Goal: Use online tool/utility: Utilize a website feature to perform a specific function

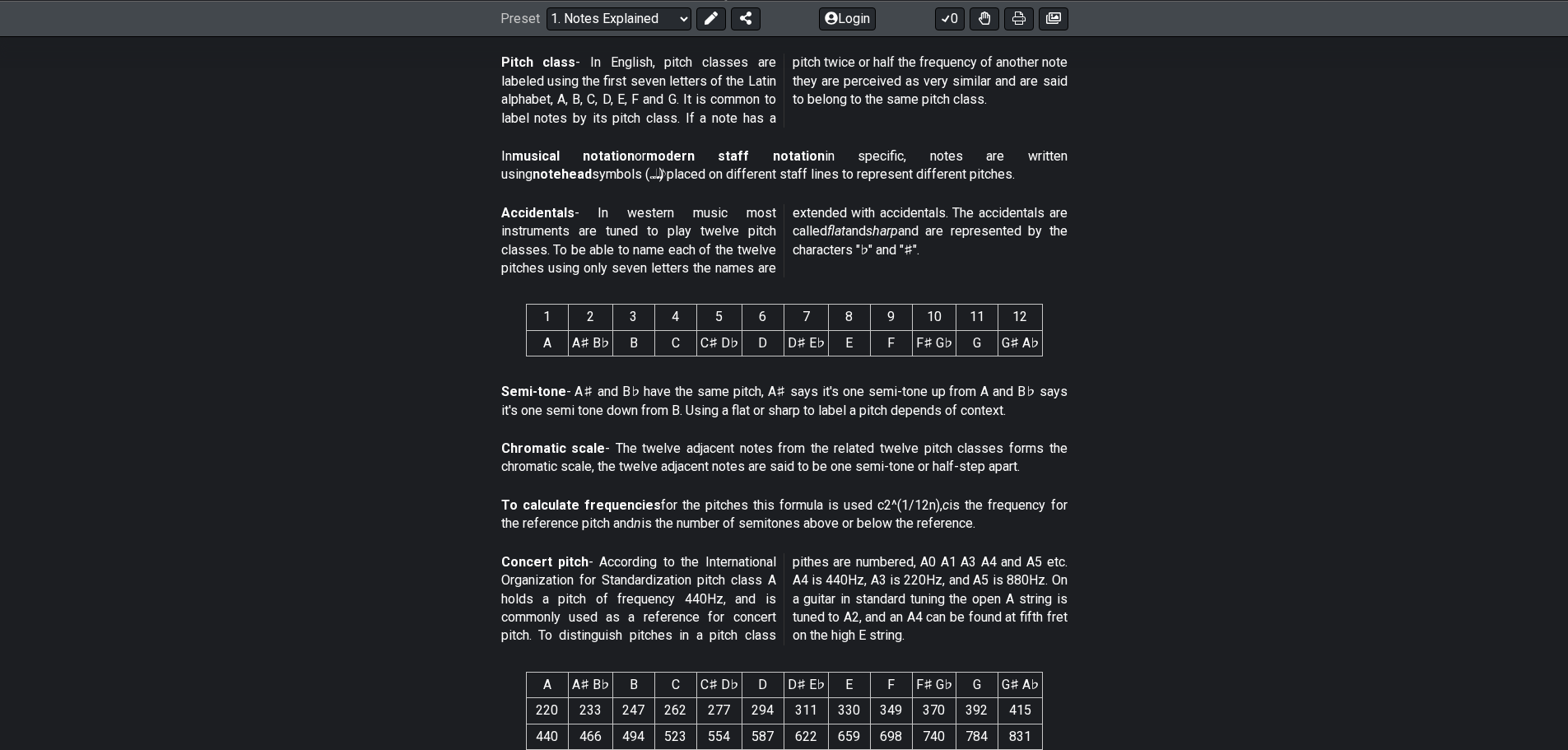
drag, startPoint x: 698, startPoint y: 370, endPoint x: 700, endPoint y: 397, distance: 27.1
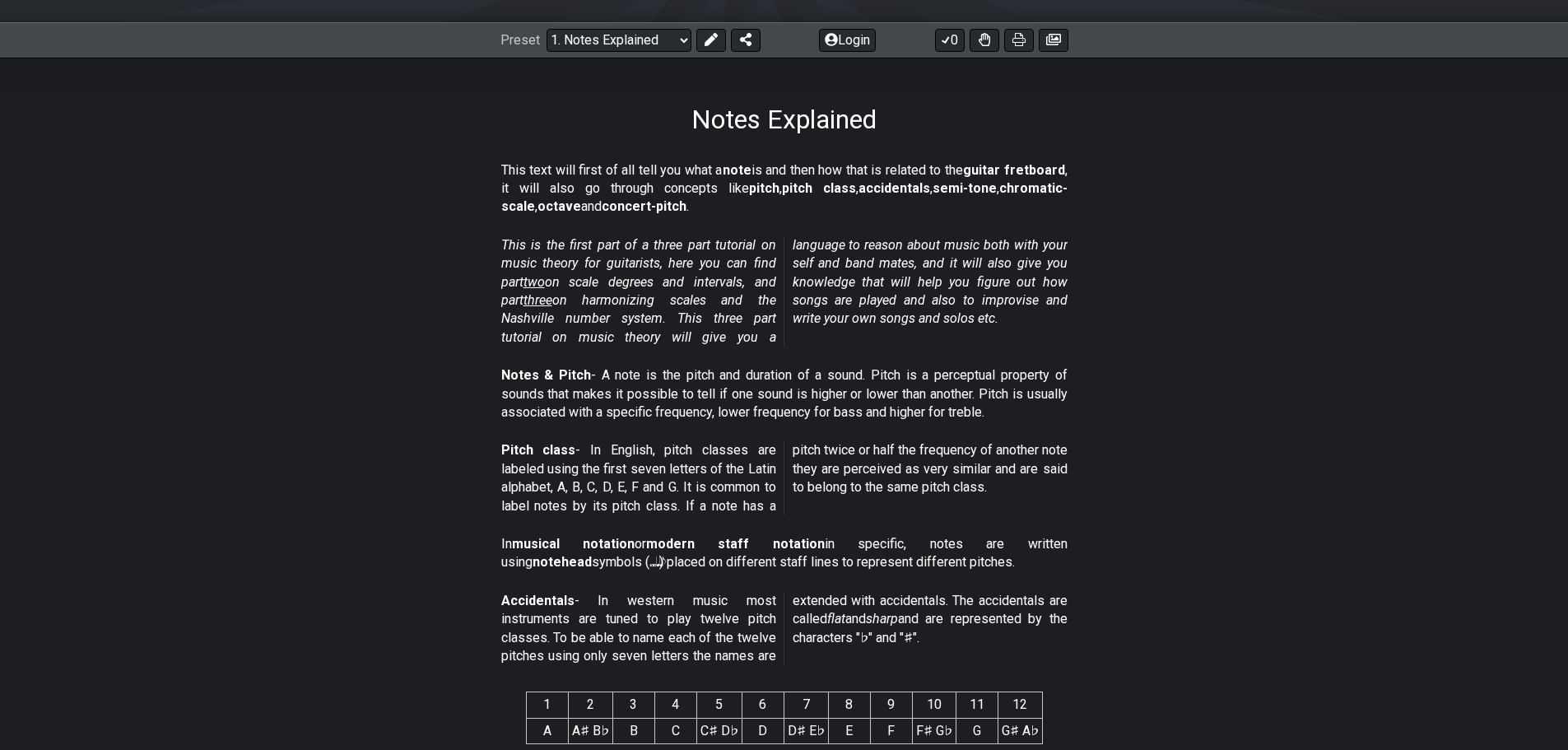
scroll to position [214, 0]
drag, startPoint x: 876, startPoint y: 476, endPoint x: 858, endPoint y: 474, distance: 18.1
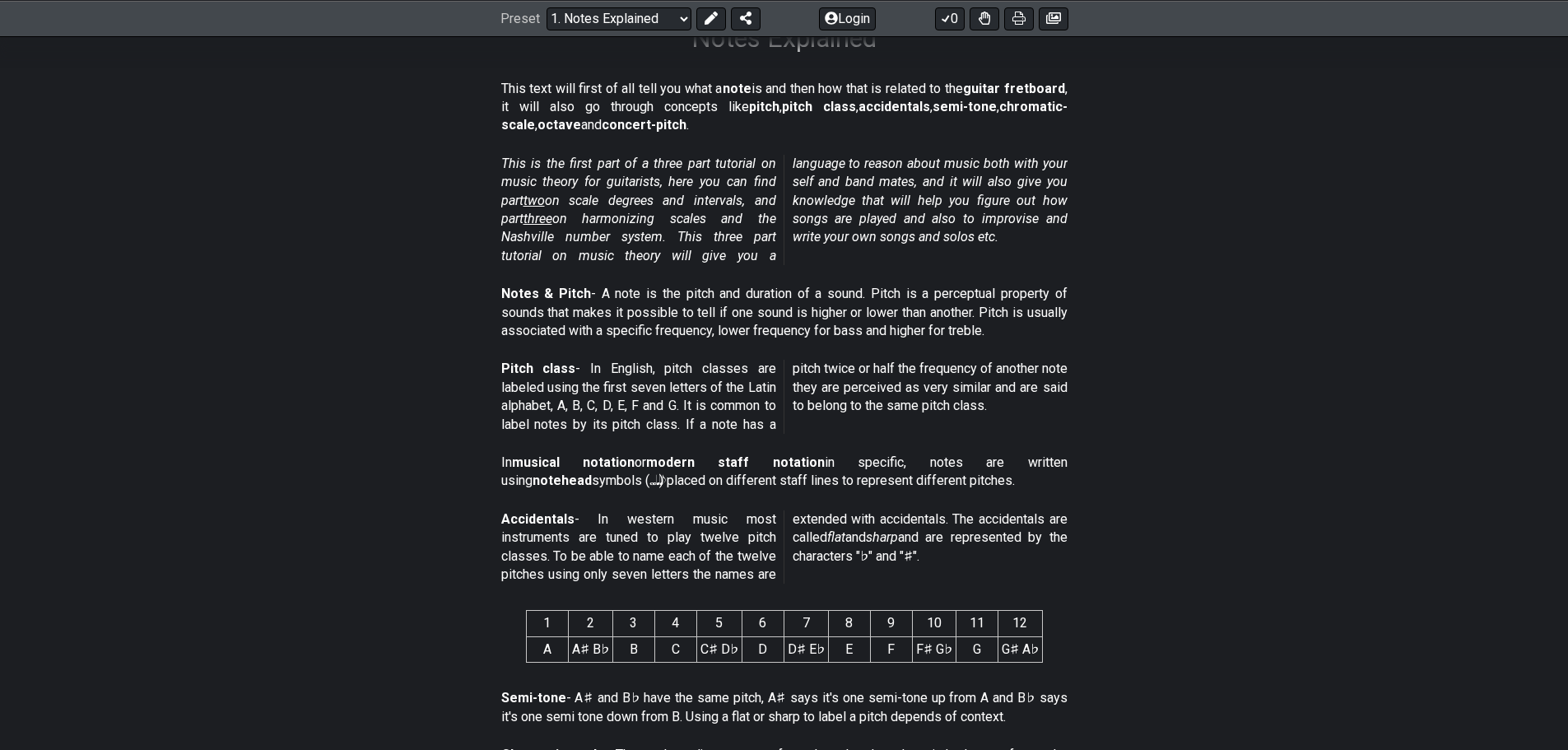
scroll to position [294, 0]
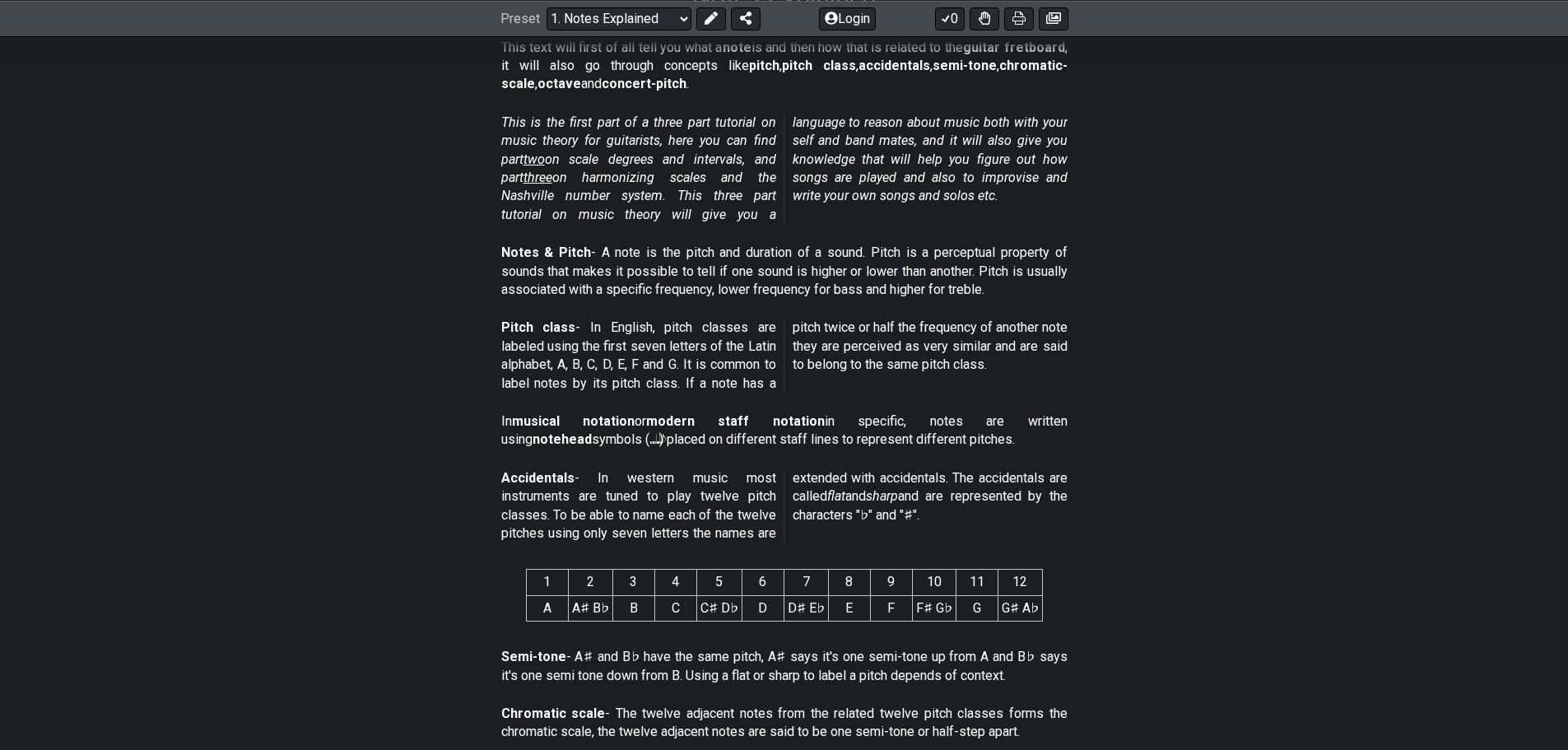
drag, startPoint x: 928, startPoint y: 369, endPoint x: 915, endPoint y: 384, distance: 19.8
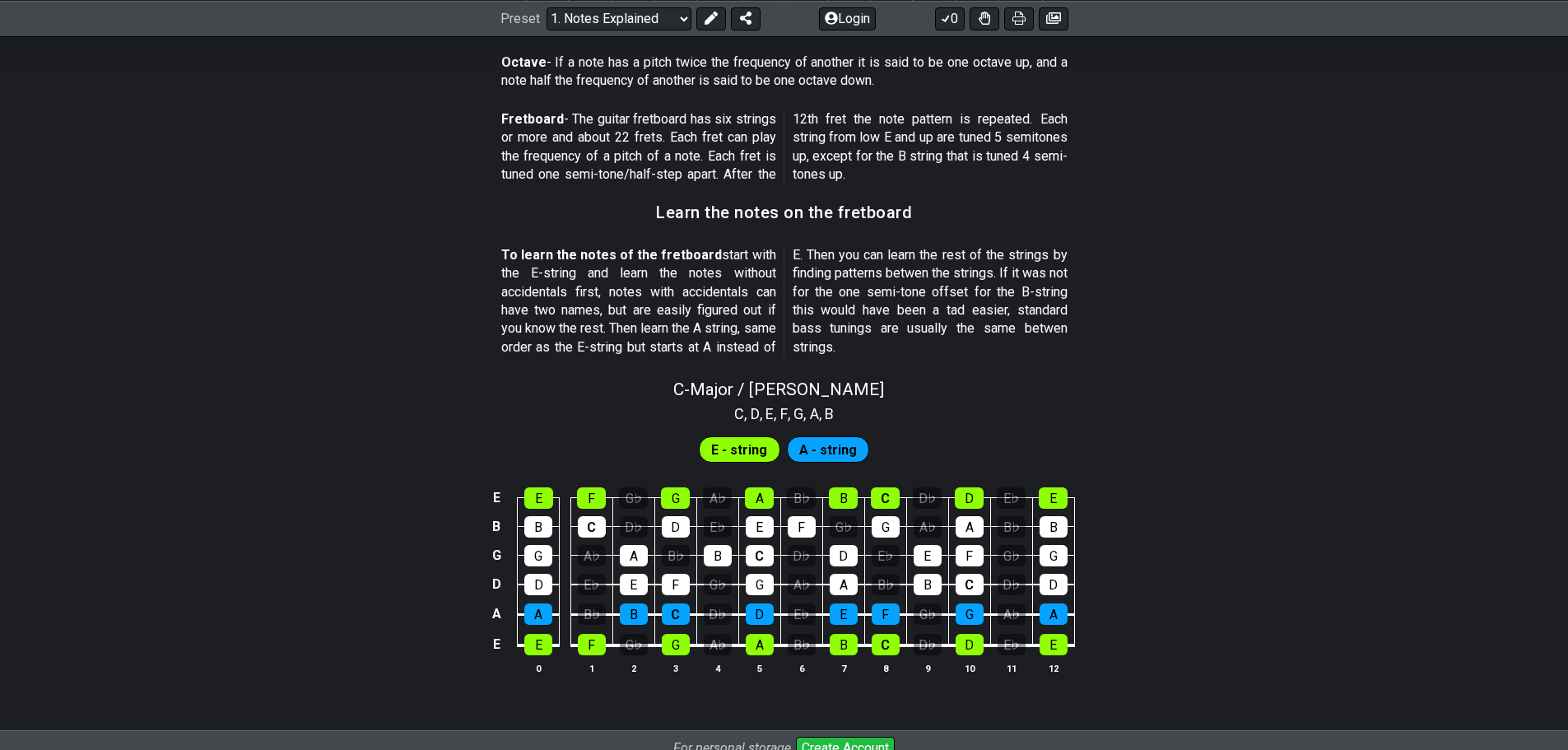
drag, startPoint x: 848, startPoint y: 386, endPoint x: 754, endPoint y: 398, distance: 94.8
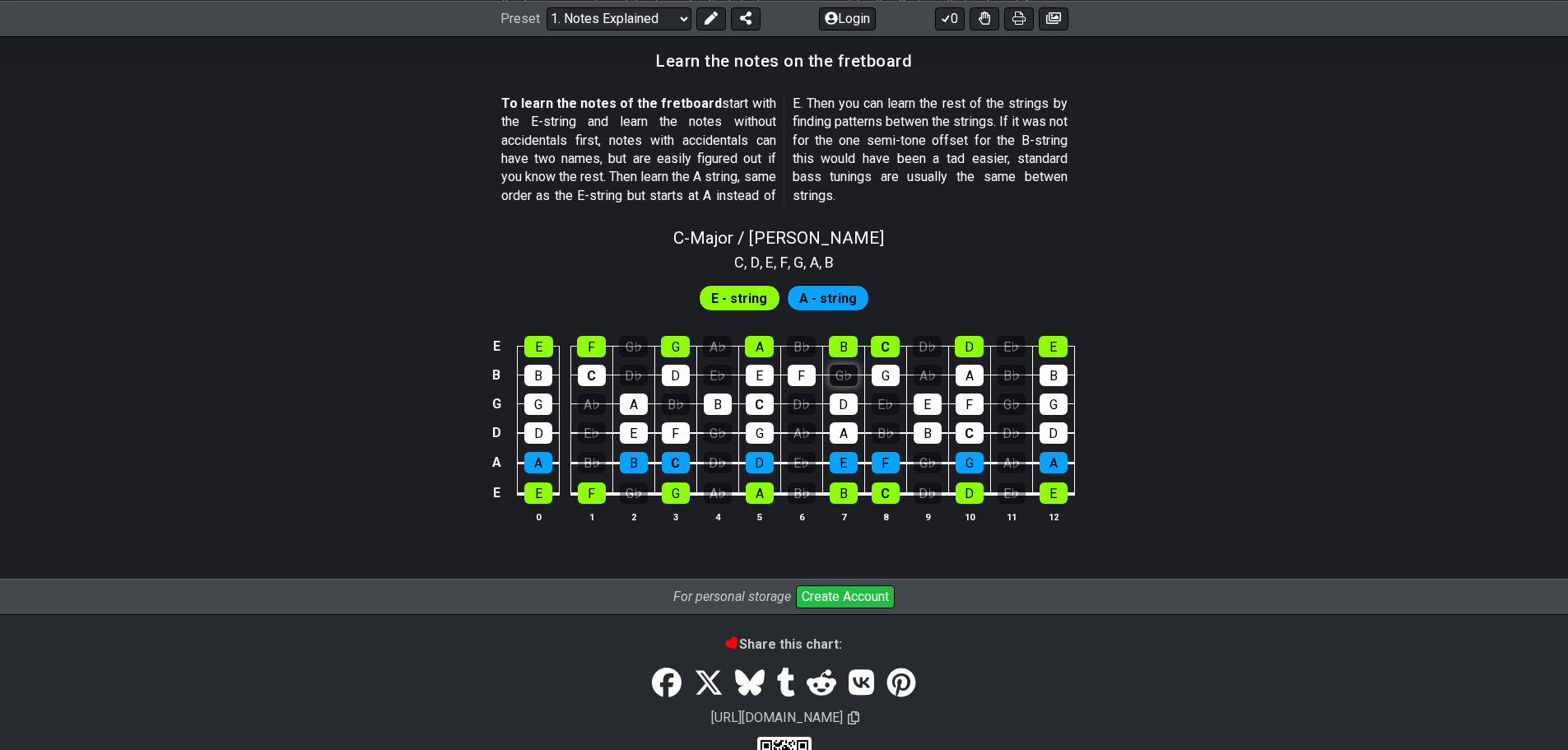
scroll to position [1543, 0]
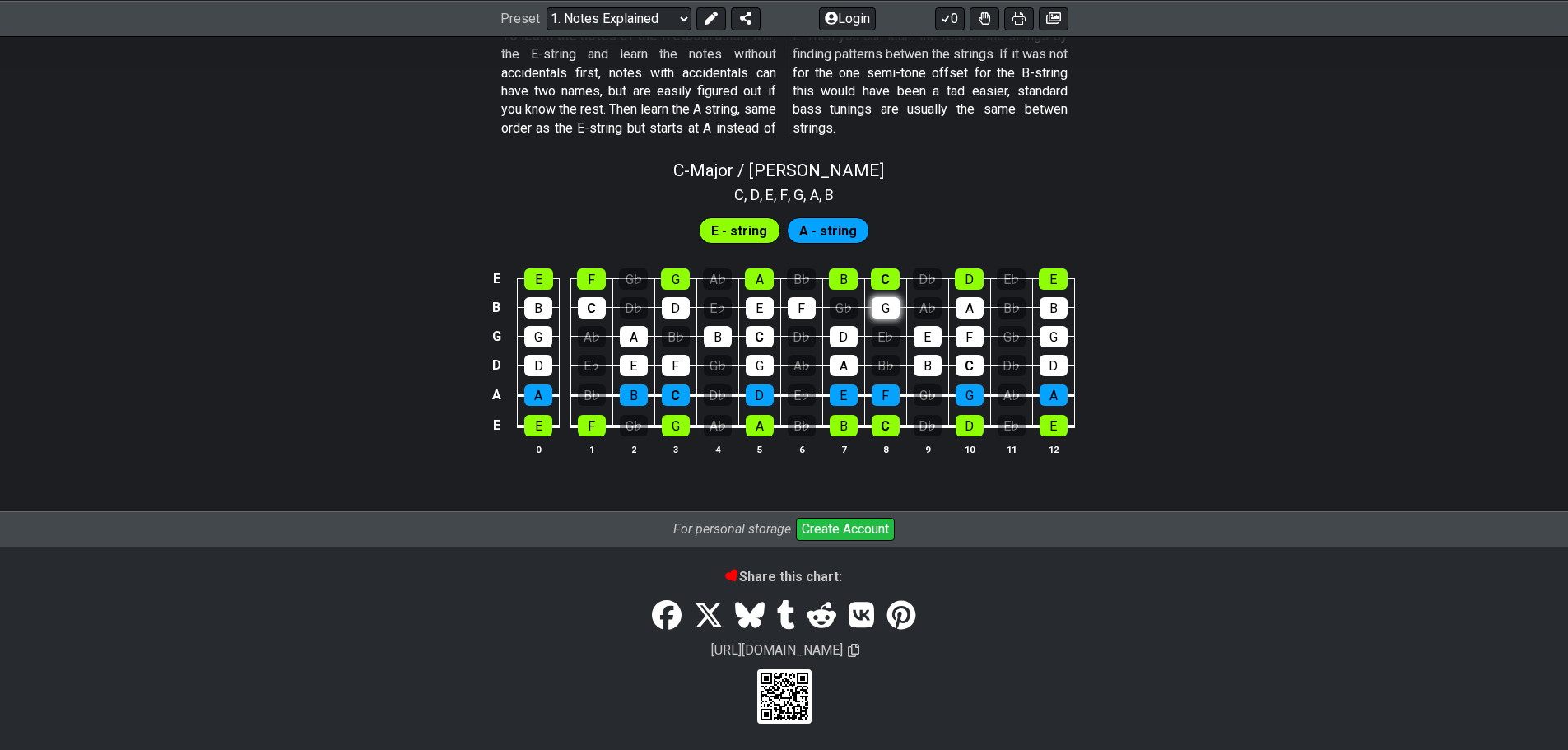
drag, startPoint x: 838, startPoint y: 219, endPoint x: 877, endPoint y: 305, distance: 94.4
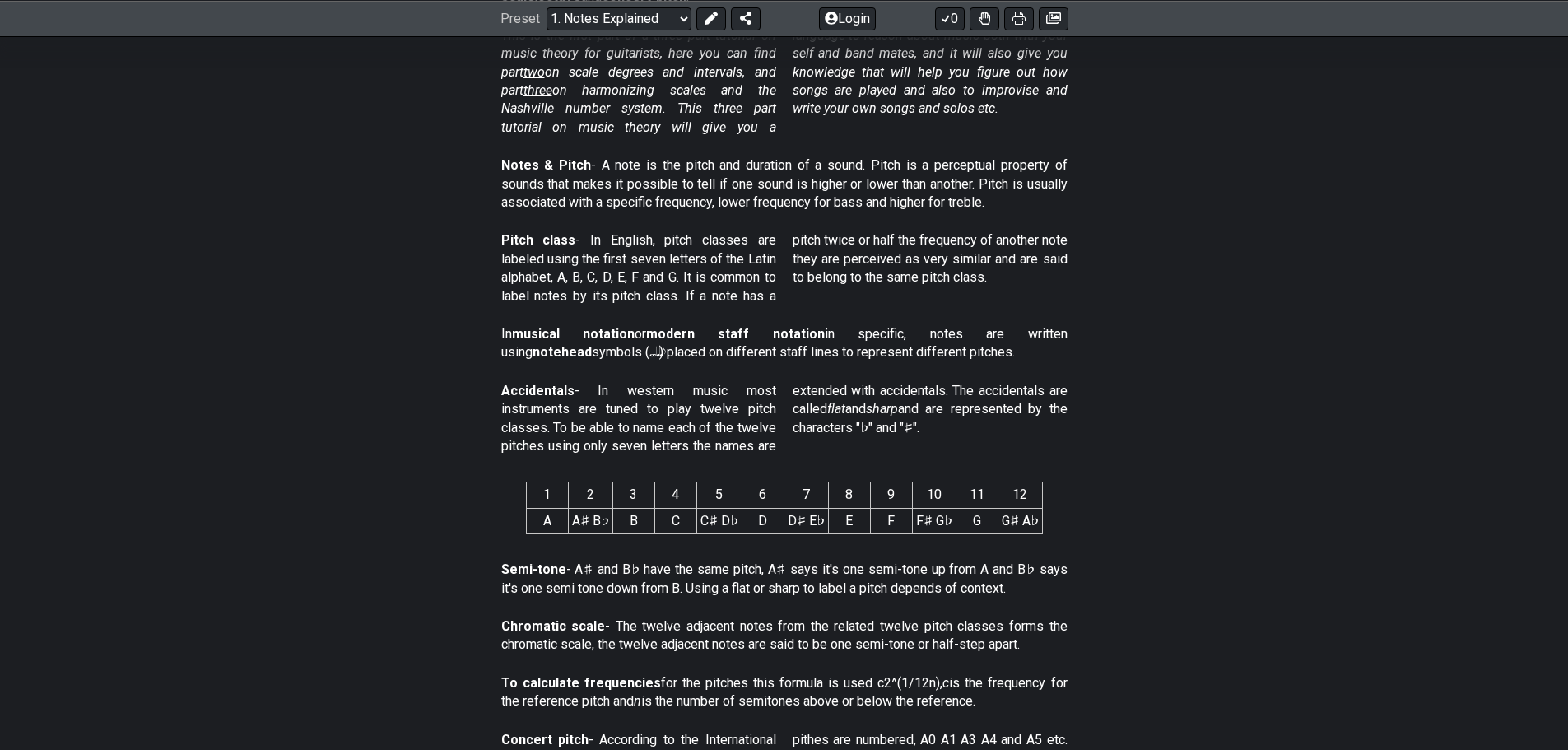
scroll to position [98, 0]
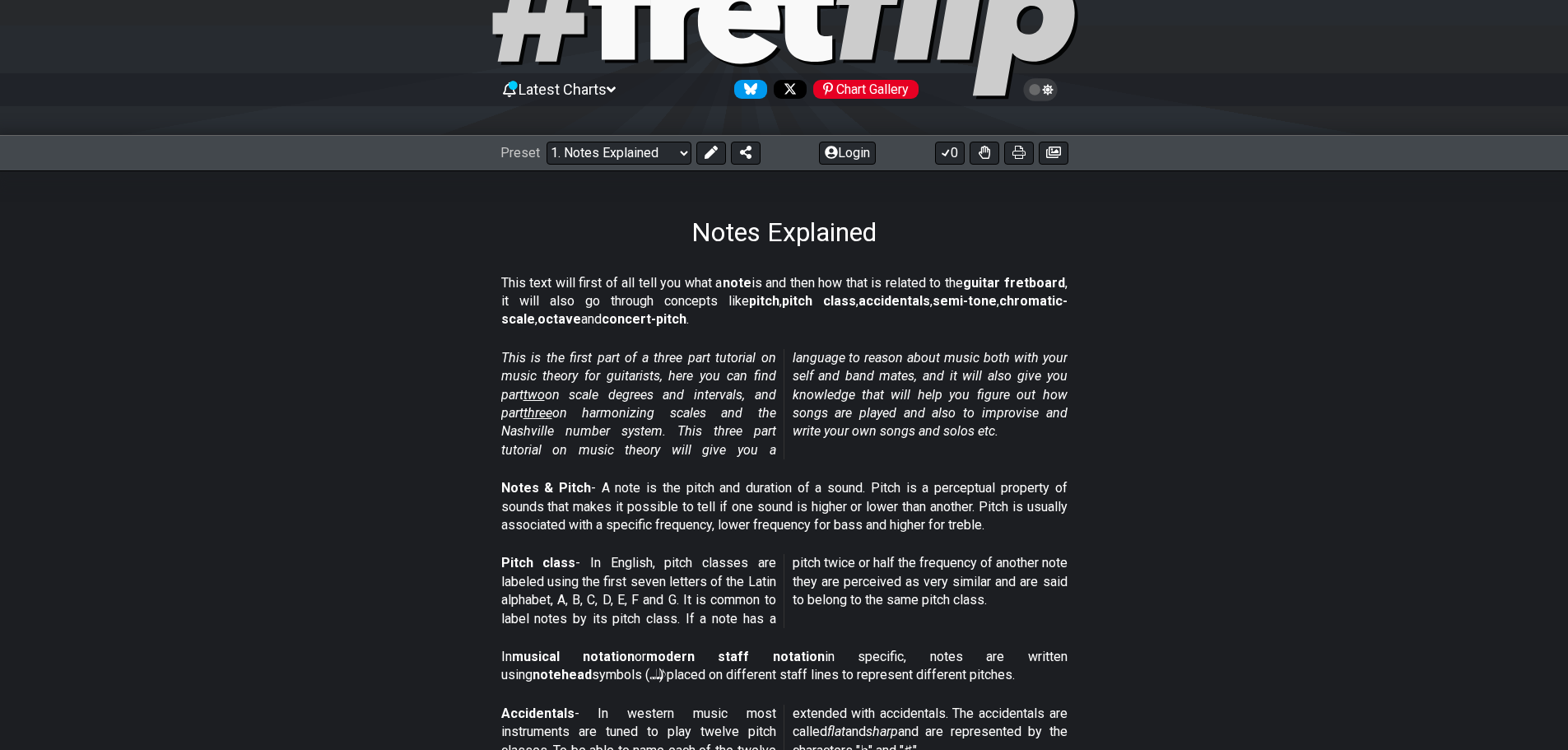
drag, startPoint x: 833, startPoint y: 138, endPoint x: 874, endPoint y: -18, distance: 161.3
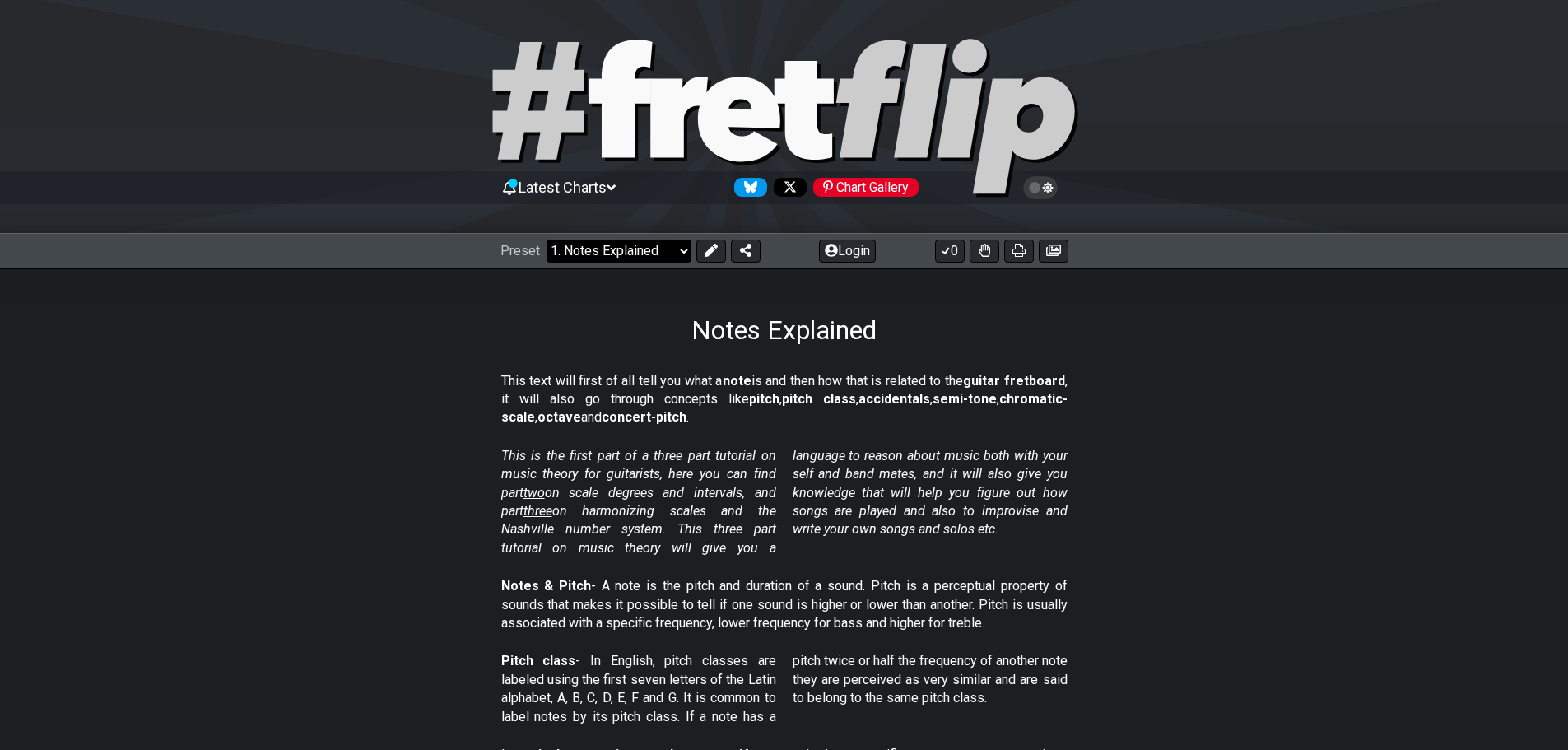
click at [630, 246] on select "Welcome to #fretflip! Initial Preset Custom Preset Minor Pentatonic Major Penta…" at bounding box center [619, 251] width 145 height 23
click at [547, 240] on select "Welcome to #fretflip! Initial Preset Custom Preset Minor Pentatonic Major Penta…" at bounding box center [619, 251] width 145 height 23
select select "/welcome"
select select "C"
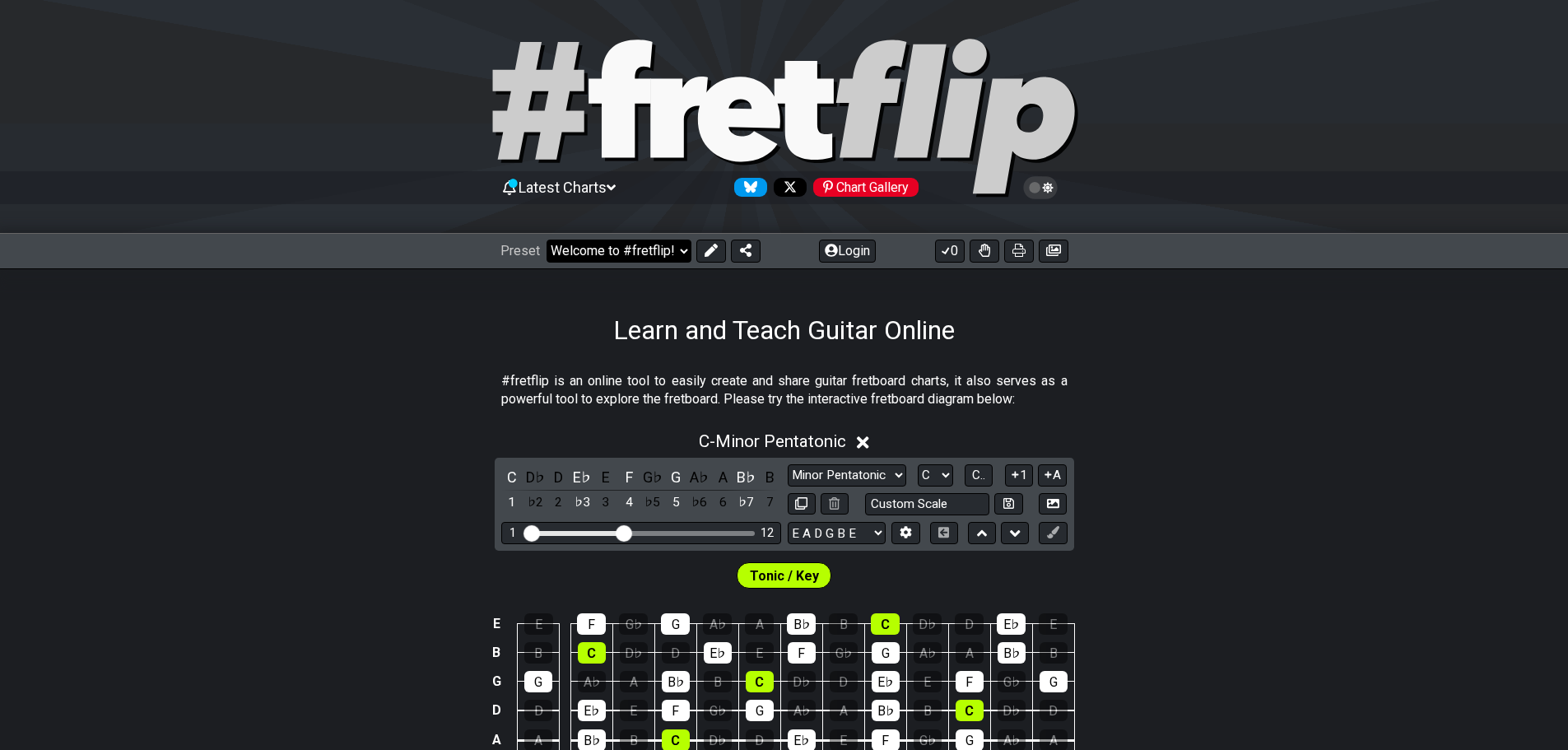
click at [629, 250] on select "Welcome to #fretflip! Initial Preset Custom Preset Minor Pentatonic Major Penta…" at bounding box center [619, 251] width 145 height 23
select select "/welcome"
click at [547, 240] on select "Welcome to #fretflip! Initial Preset Custom Preset Minor Pentatonic Major Penta…" at bounding box center [619, 251] width 145 height 23
click at [629, 254] on select "Welcome to #fretflip! Initial Preset Custom Preset Minor Pentatonic Major Penta…" at bounding box center [619, 251] width 145 height 23
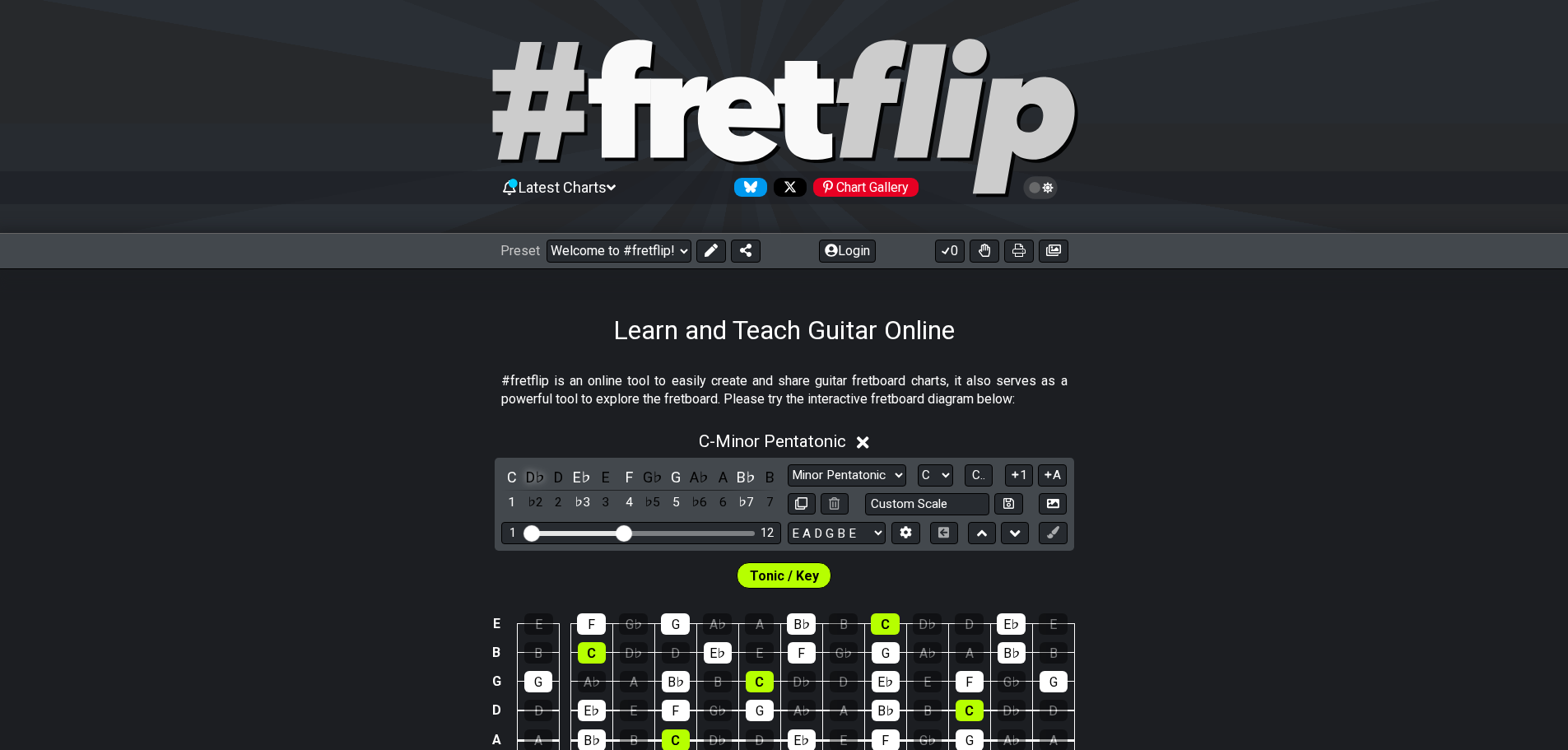
click at [535, 477] on div "D♭" at bounding box center [535, 477] width 21 height 22
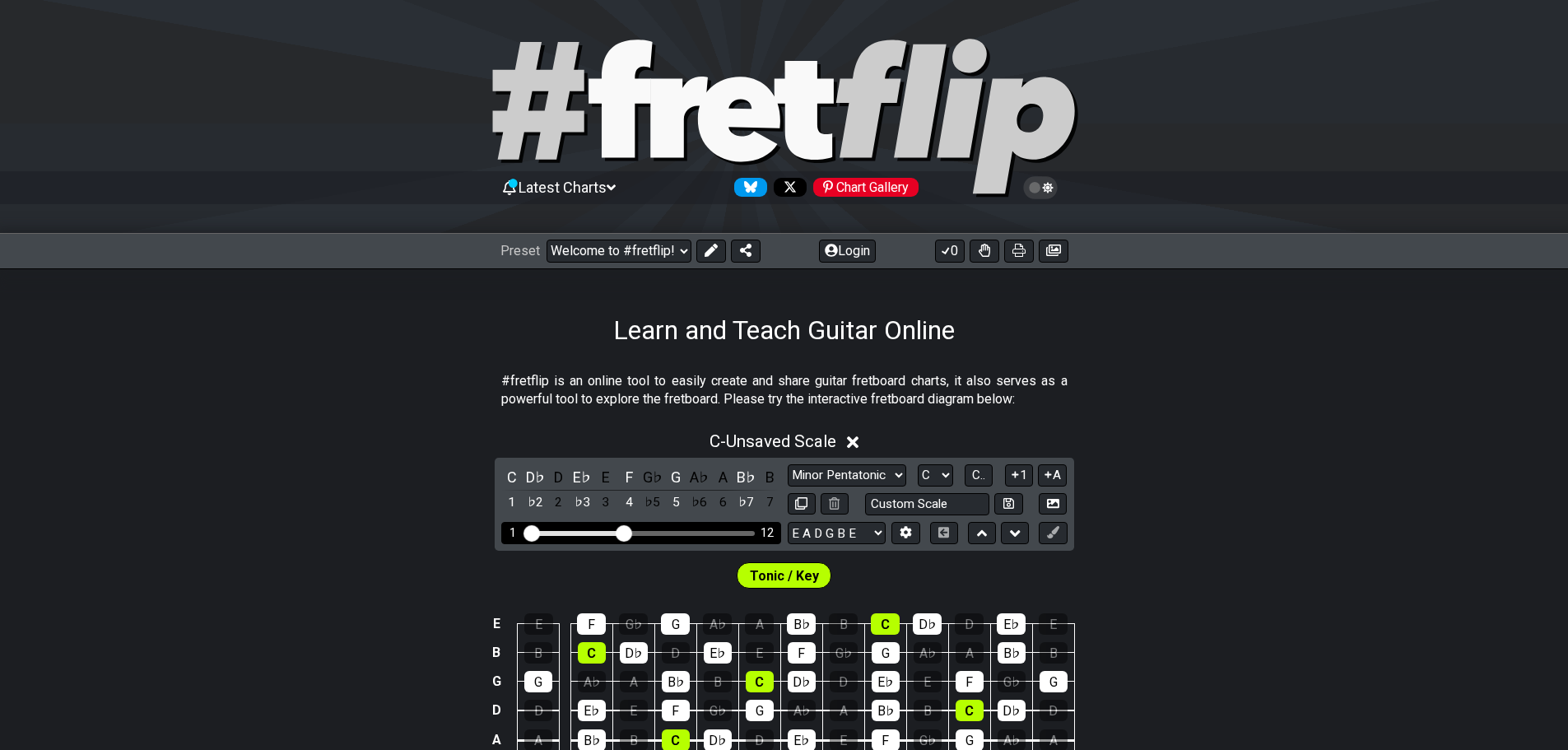
click at [533, 532] on input "Visible fret range" at bounding box center [641, 532] width 234 height 0
drag, startPoint x: 563, startPoint y: 532, endPoint x: 571, endPoint y: 533, distance: 8.1
click at [569, 533] on div "Visible fret range" at bounding box center [574, 533] width 95 height 5
drag, startPoint x: 616, startPoint y: 531, endPoint x: 645, endPoint y: 532, distance: 29.0
click at [637, 533] on div "1 12" at bounding box center [640, 533] width 228 height 0
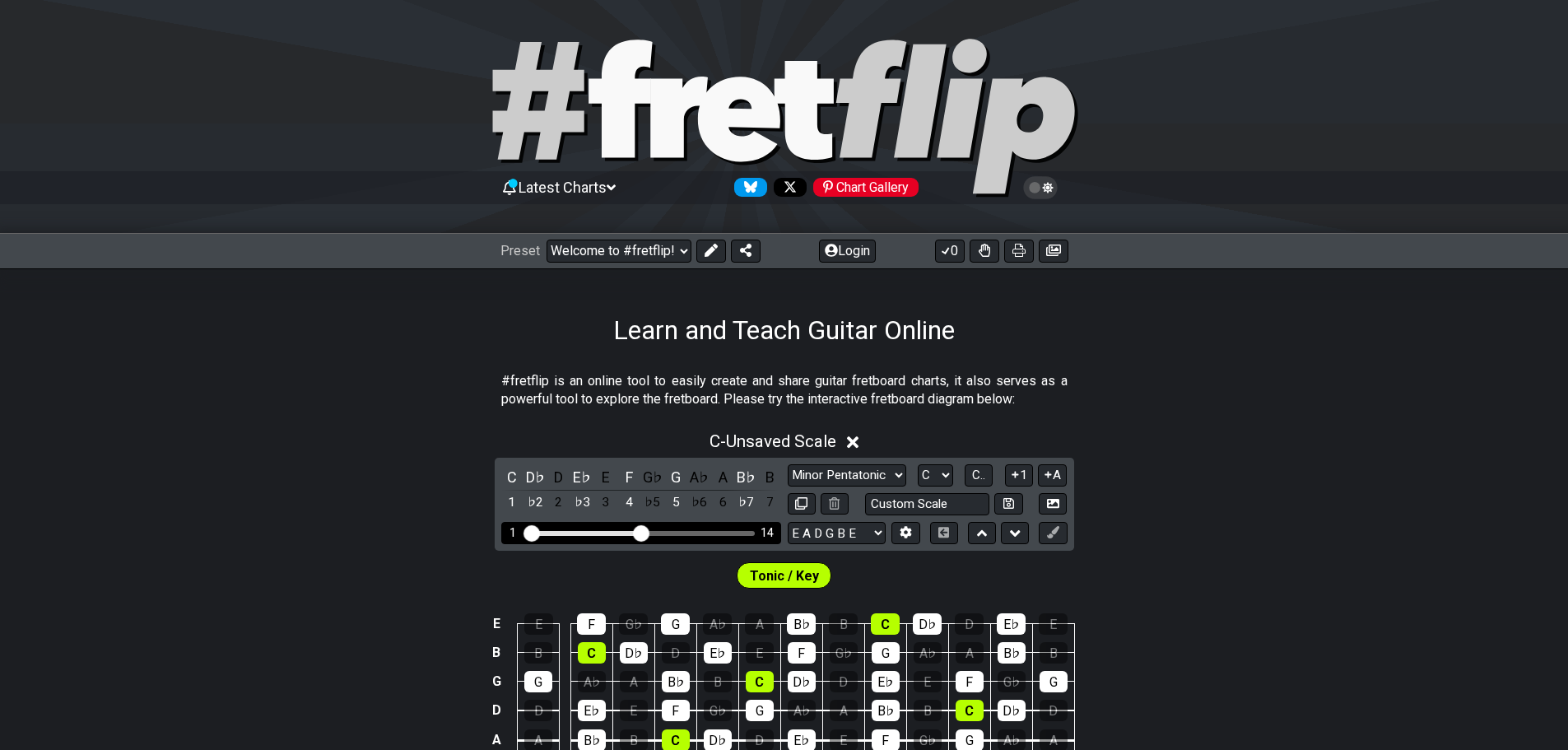
drag, startPoint x: 616, startPoint y: 532, endPoint x: 644, endPoint y: 522, distance: 29.7
click at [644, 532] on input "Visible fret range" at bounding box center [641, 532] width 234 height 0
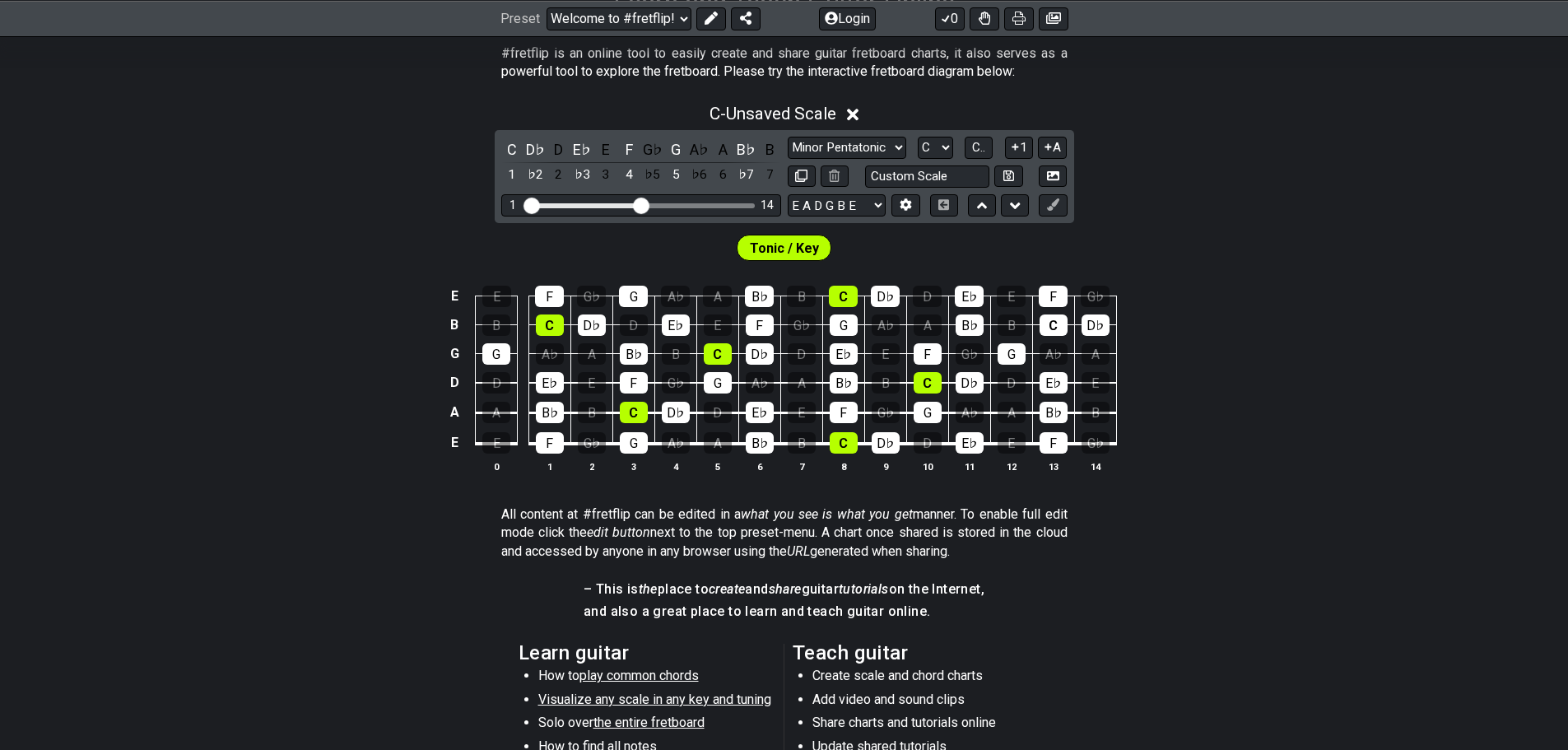
scroll to position [332, 0]
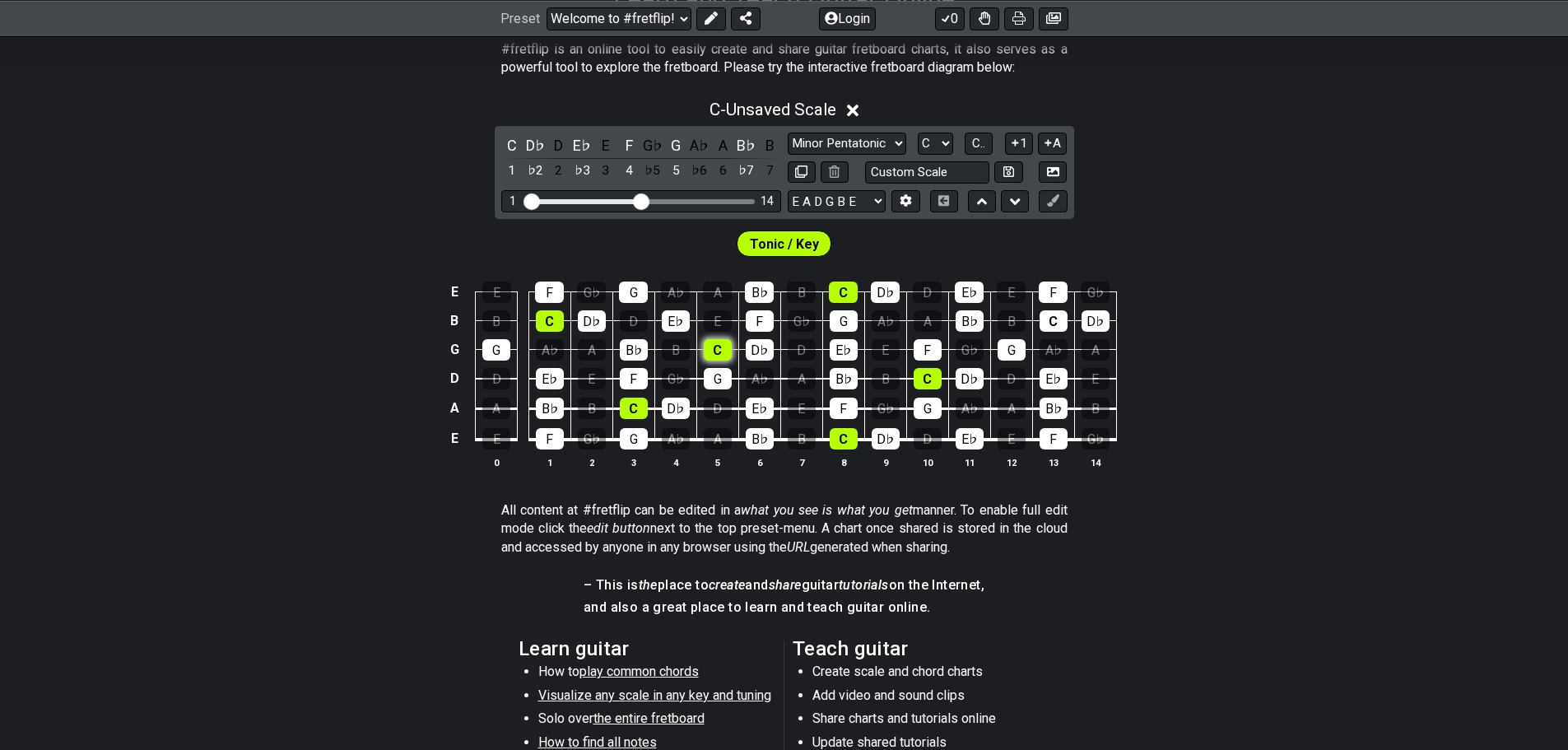
drag, startPoint x: 742, startPoint y: 349, endPoint x: 710, endPoint y: 352, distance: 32.1
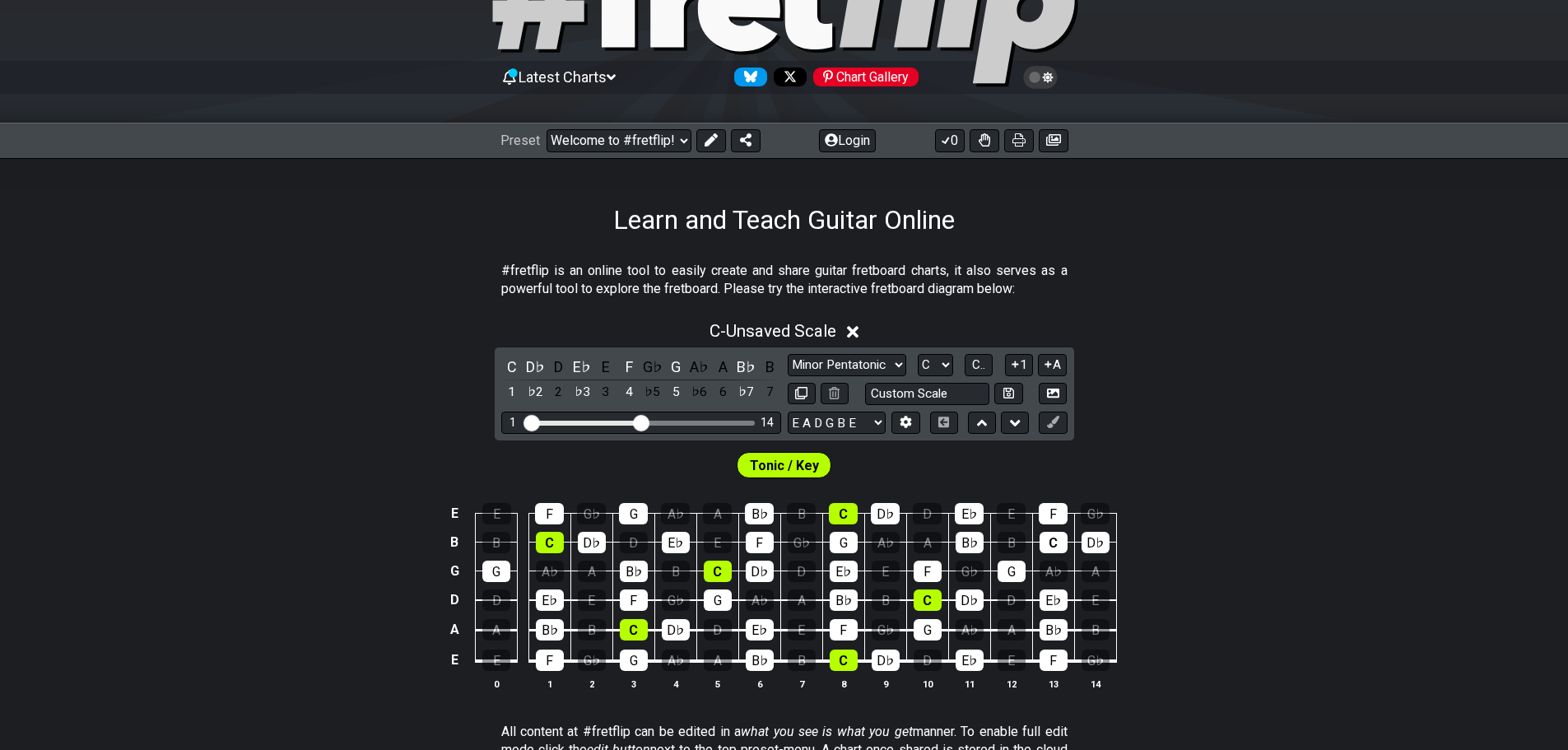
scroll to position [0, 0]
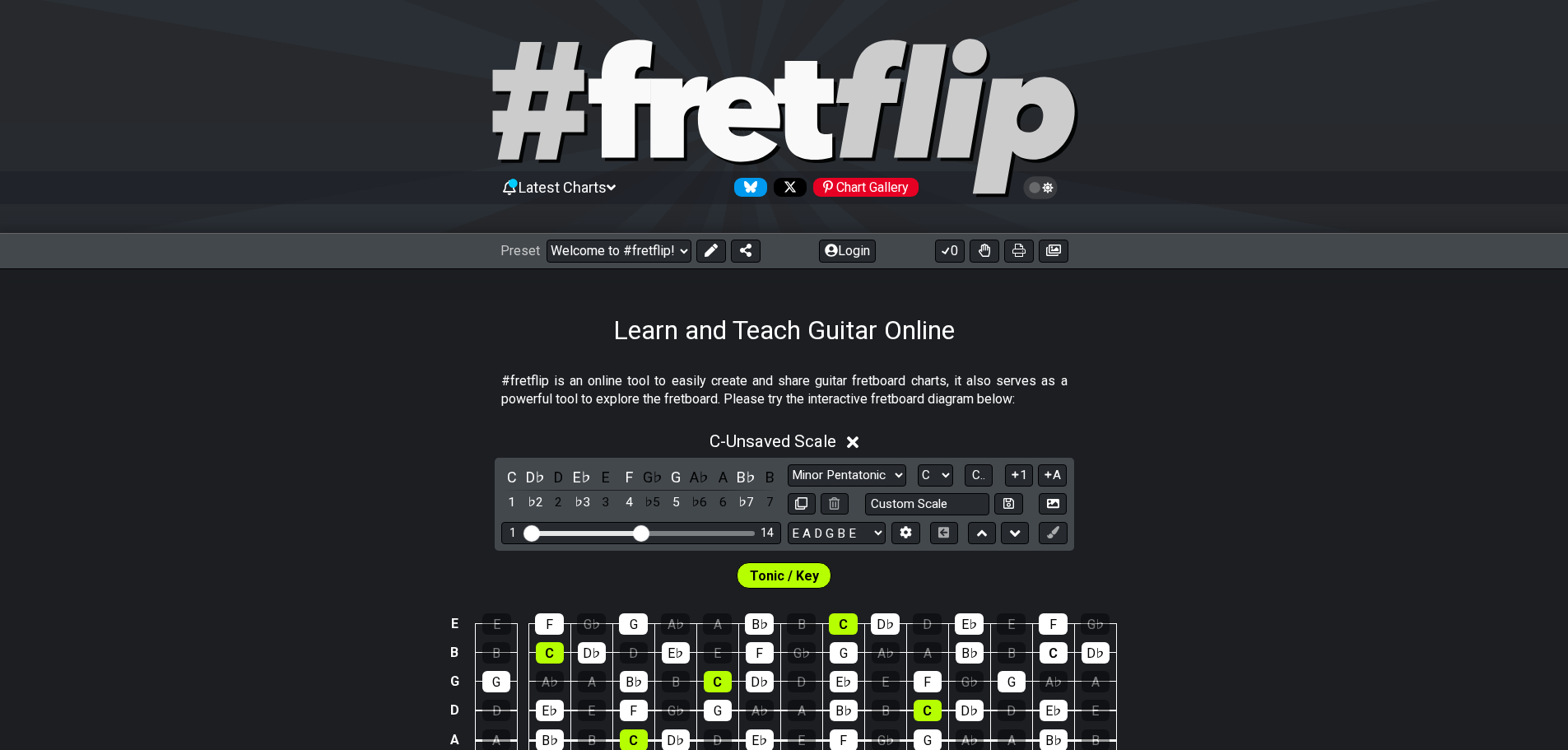
drag, startPoint x: 886, startPoint y: 83, endPoint x: 776, endPoint y: 72, distance: 110.5
click at [595, 184] on span "Latest Charts" at bounding box center [563, 187] width 88 height 17
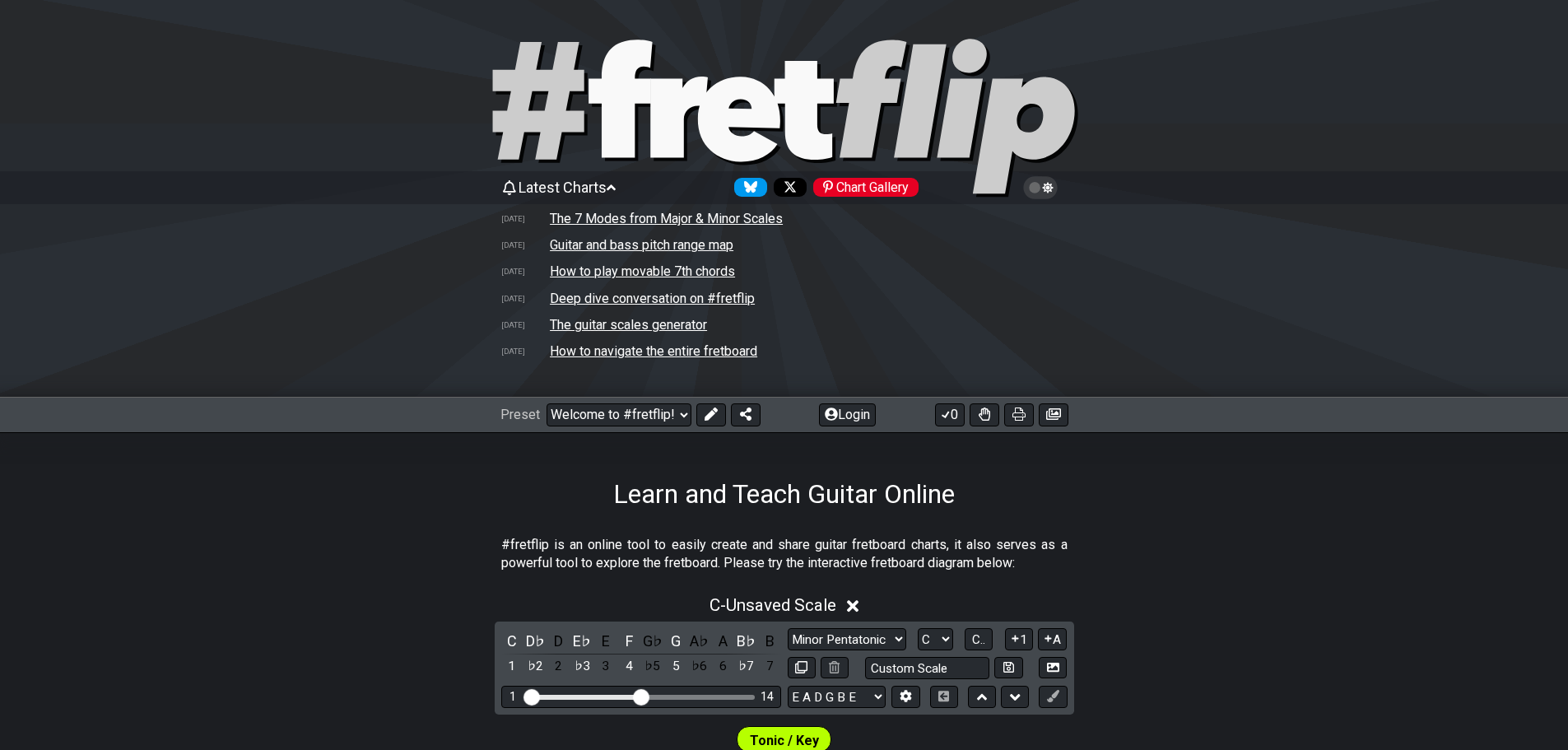
click at [595, 217] on td "The 7 Modes from Major & Minor Scales" at bounding box center [667, 219] width 235 height 17
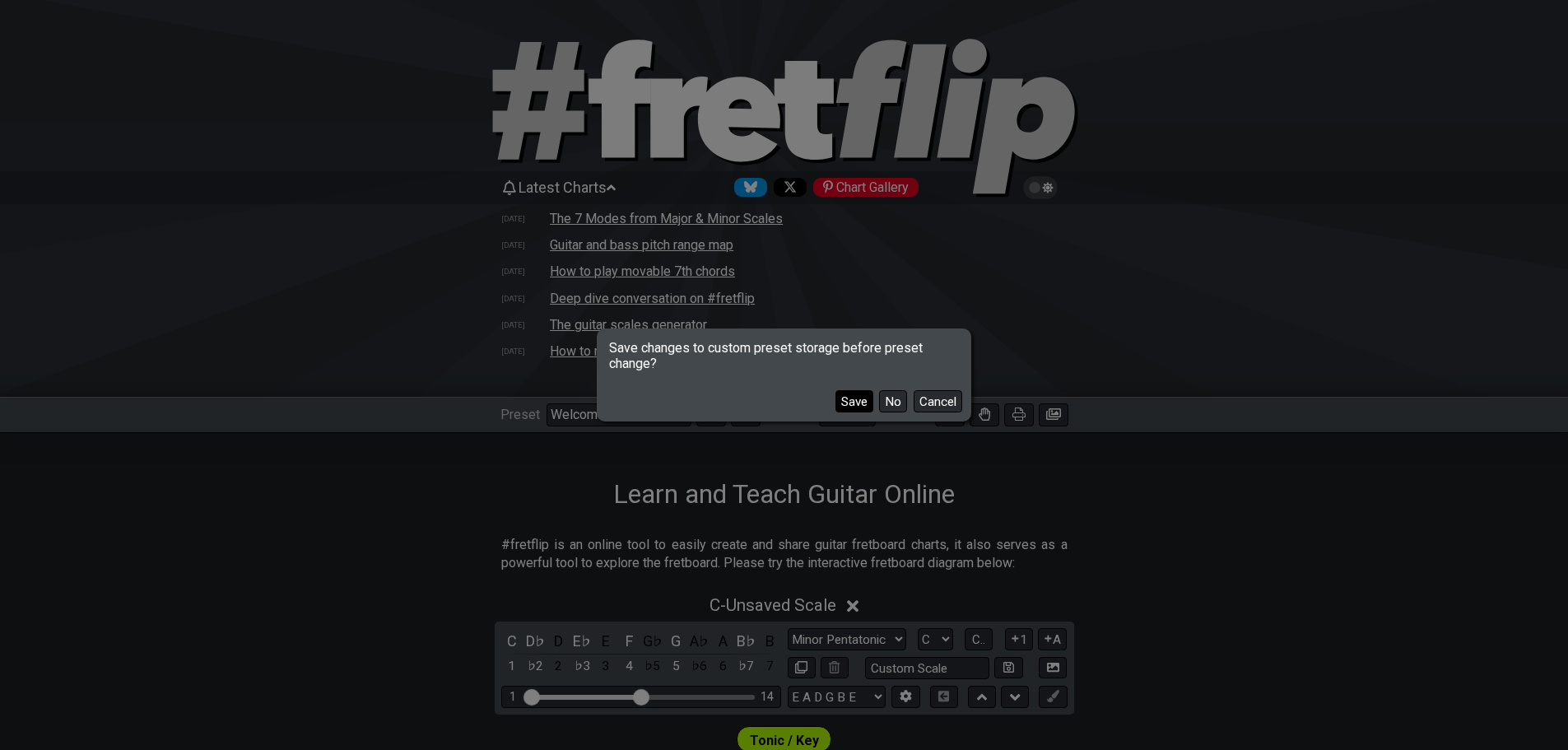
click at [854, 398] on button "Save" at bounding box center [855, 401] width 38 height 22
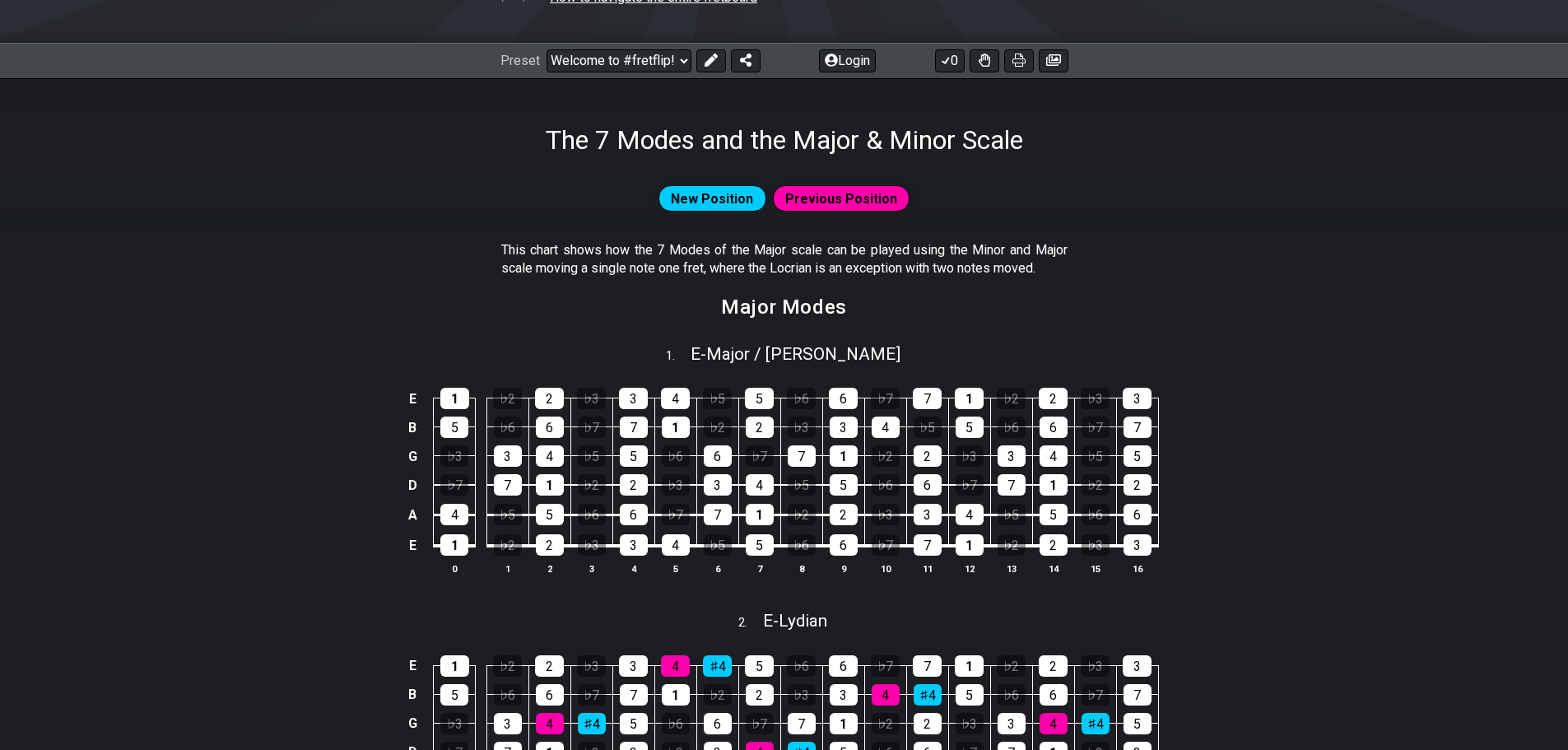
drag, startPoint x: 770, startPoint y: 389, endPoint x: 760, endPoint y: 376, distance: 16.4
